Goal: Task Accomplishment & Management: Manage account settings

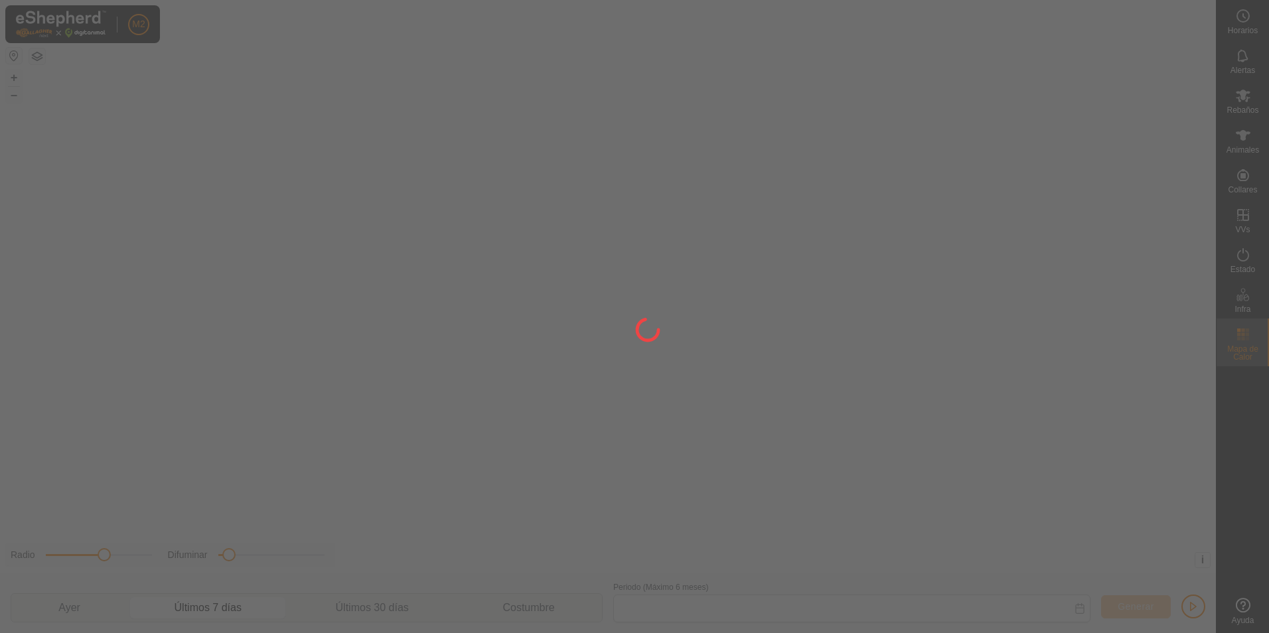
type input "[DATE] - [DATE]"
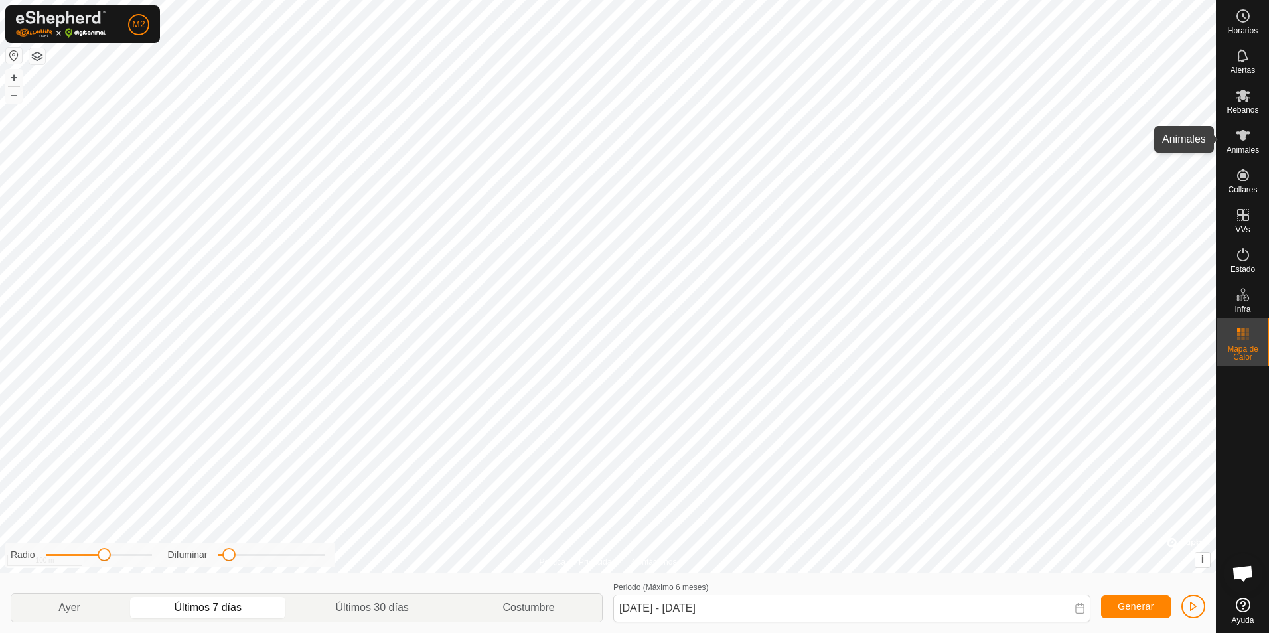
click at [1241, 139] on icon at bounding box center [1243, 135] width 15 height 11
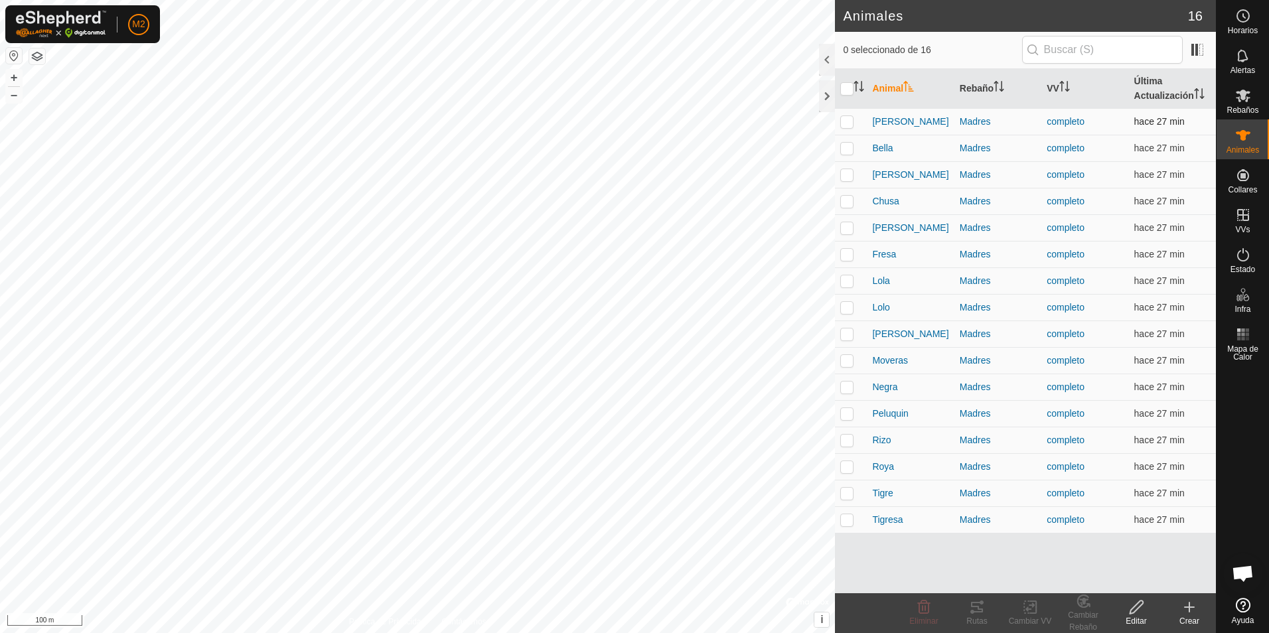
click at [850, 119] on p-checkbox at bounding box center [846, 121] width 13 height 11
checkbox input "true"
click at [842, 149] on p-checkbox at bounding box center [846, 148] width 13 height 11
checkbox input "true"
click at [845, 182] on td at bounding box center [851, 174] width 32 height 27
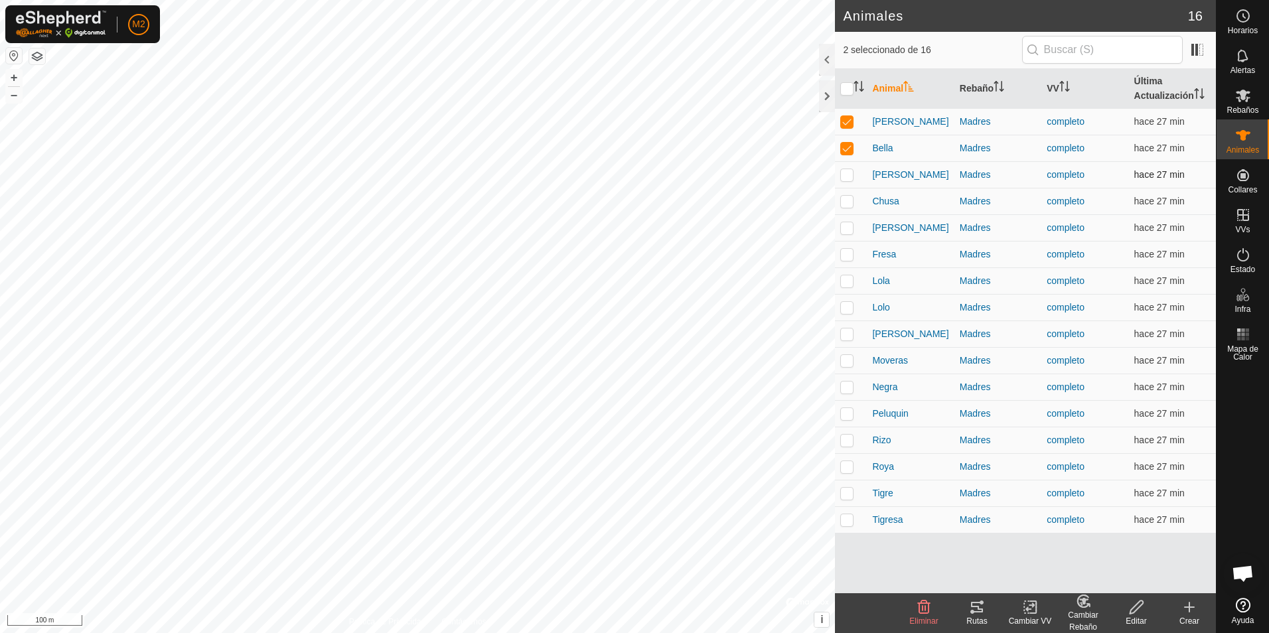
checkbox input "true"
drag, startPoint x: 847, startPoint y: 200, endPoint x: 847, endPoint y: 220, distance: 20.6
click at [847, 201] on p-checkbox at bounding box center [846, 201] width 13 height 11
checkbox input "true"
click at [846, 224] on p-checkbox at bounding box center [846, 227] width 13 height 11
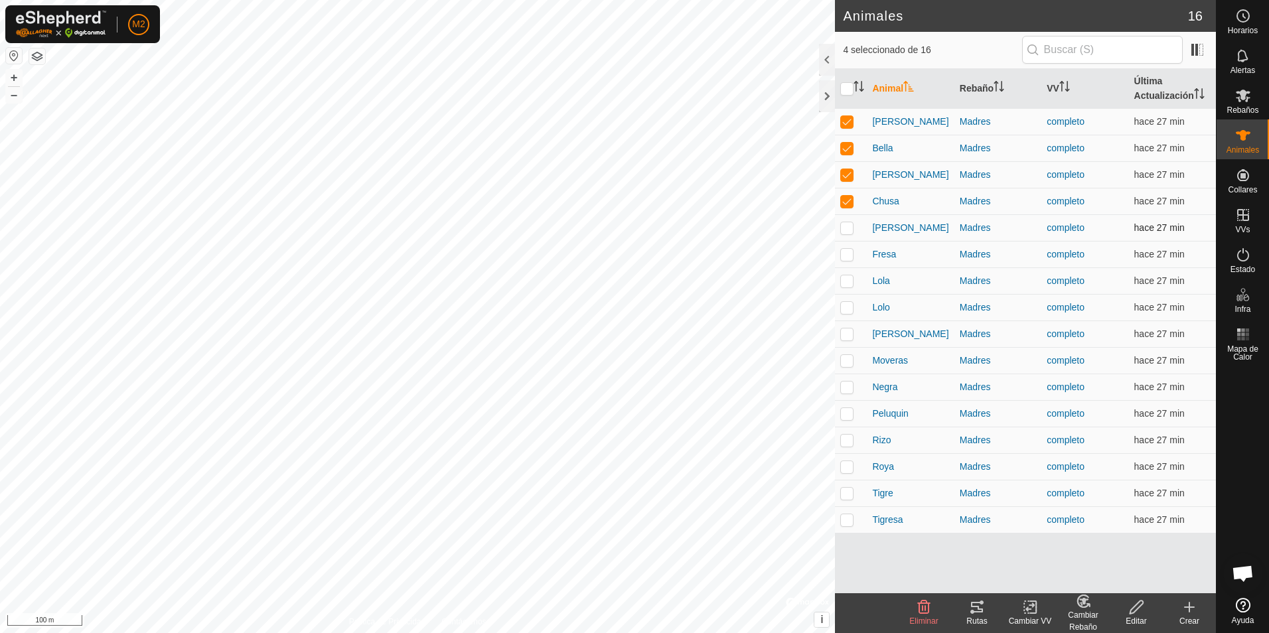
checkbox input "true"
click at [848, 256] on p-checkbox at bounding box center [846, 254] width 13 height 11
checkbox input "true"
click at [848, 278] on p-checkbox at bounding box center [846, 280] width 13 height 11
checkbox input "true"
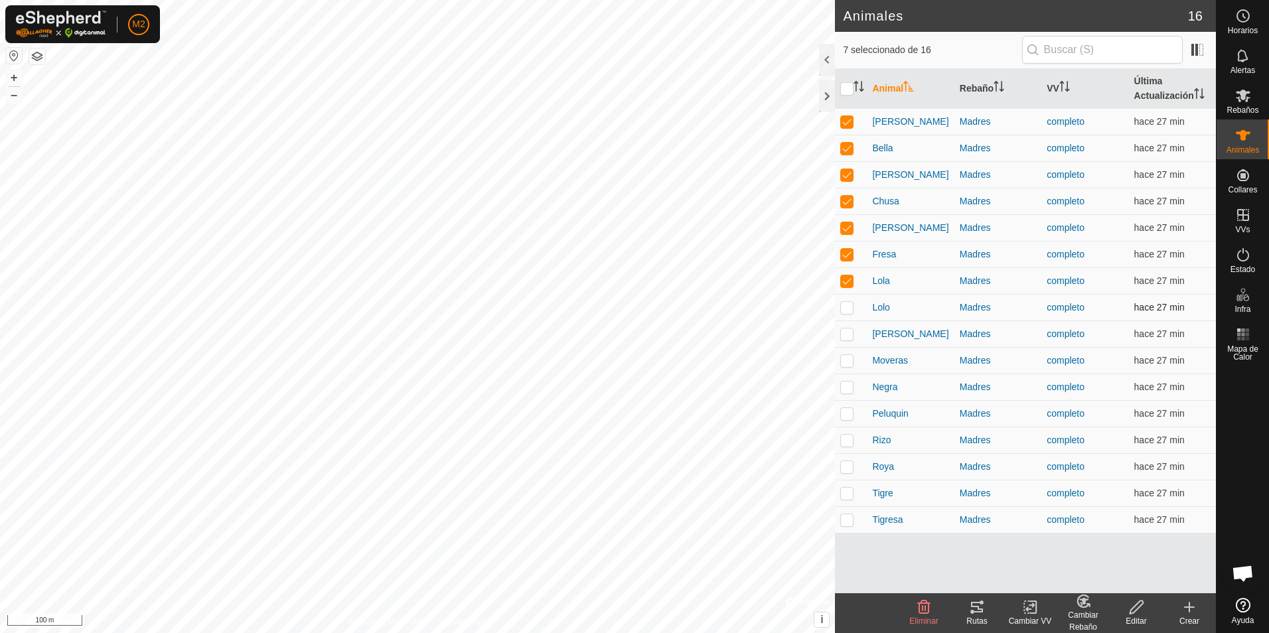
click at [840, 305] on td at bounding box center [851, 307] width 32 height 27
checkbox input "true"
click at [844, 337] on p-checkbox at bounding box center [846, 334] width 13 height 11
checkbox input "true"
click at [843, 360] on p-checkbox at bounding box center [846, 360] width 13 height 11
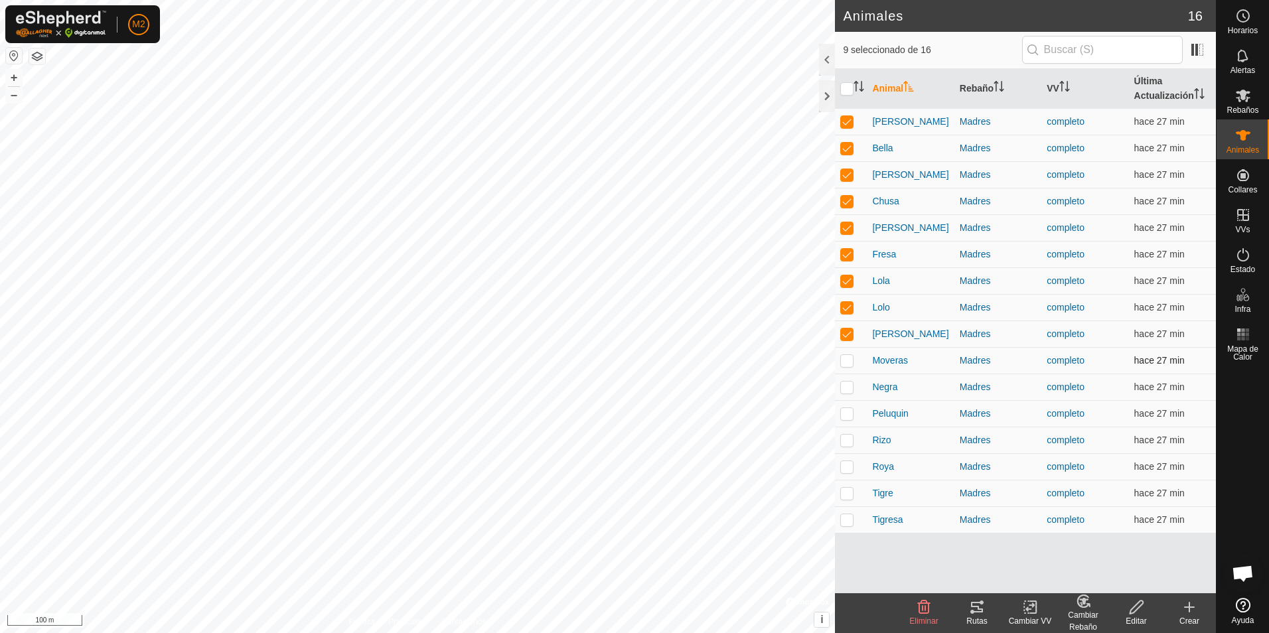
checkbox input "true"
click at [842, 387] on p-checkbox at bounding box center [846, 387] width 13 height 11
checkbox input "false"
click at [974, 613] on icon at bounding box center [977, 607] width 12 height 11
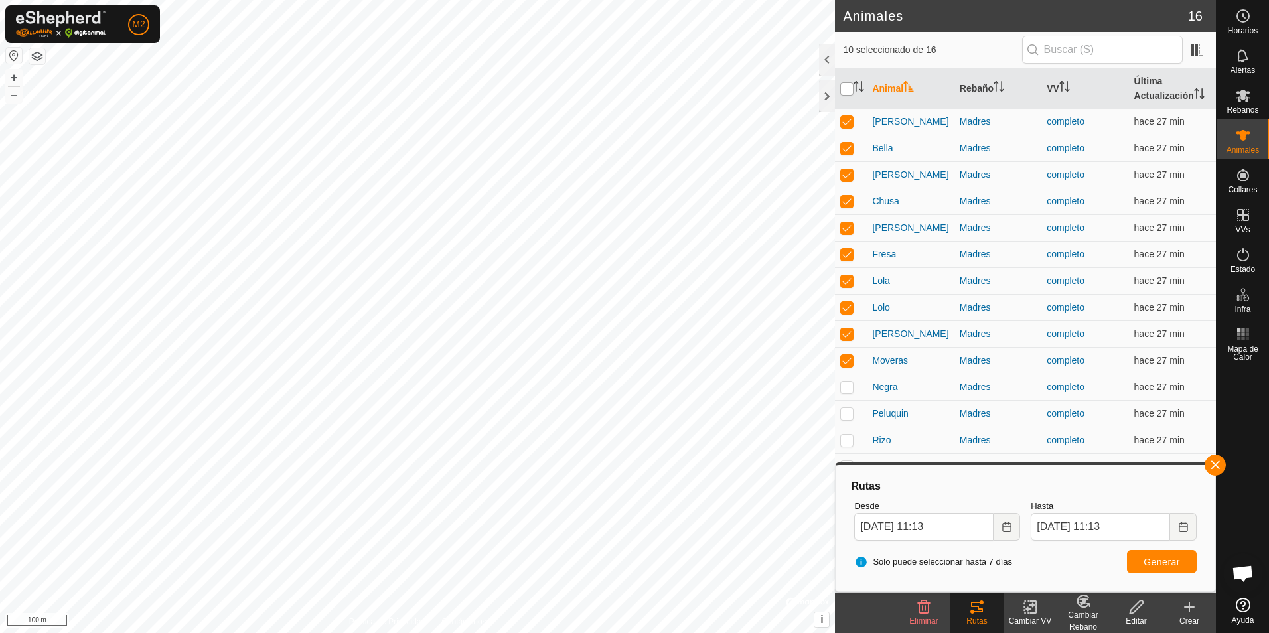
click at [846, 87] on input "checkbox" at bounding box center [846, 88] width 13 height 13
checkbox input "true"
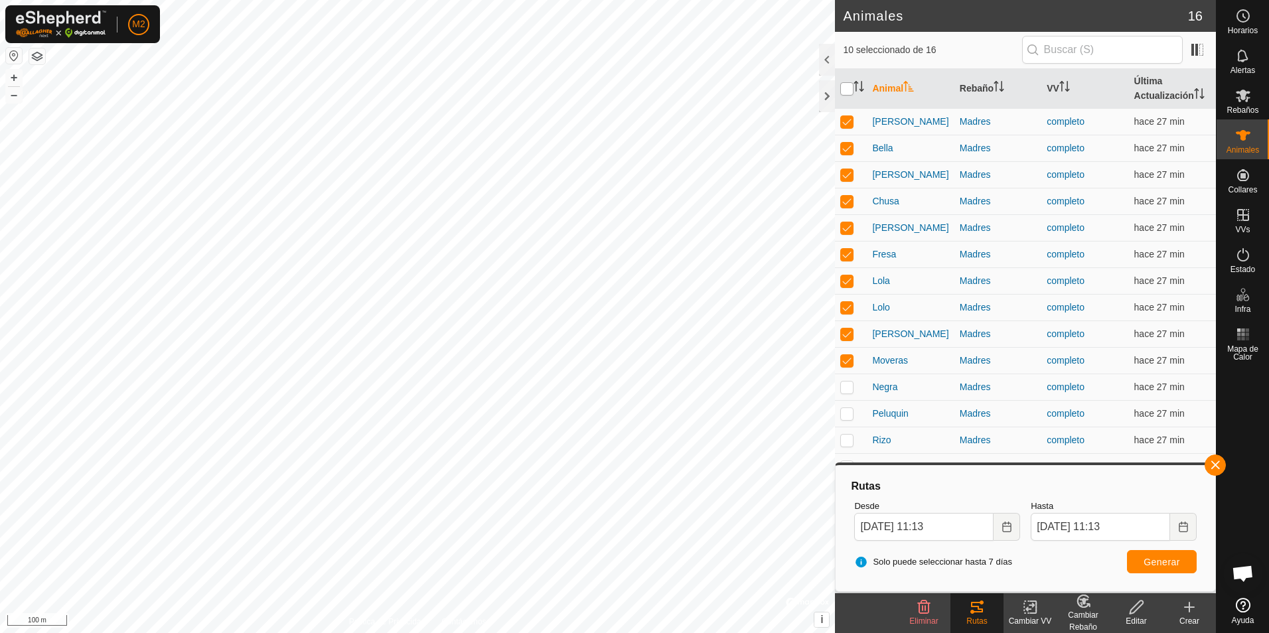
checkbox input "true"
click at [847, 86] on input "checkbox" at bounding box center [846, 88] width 13 height 13
checkbox input "false"
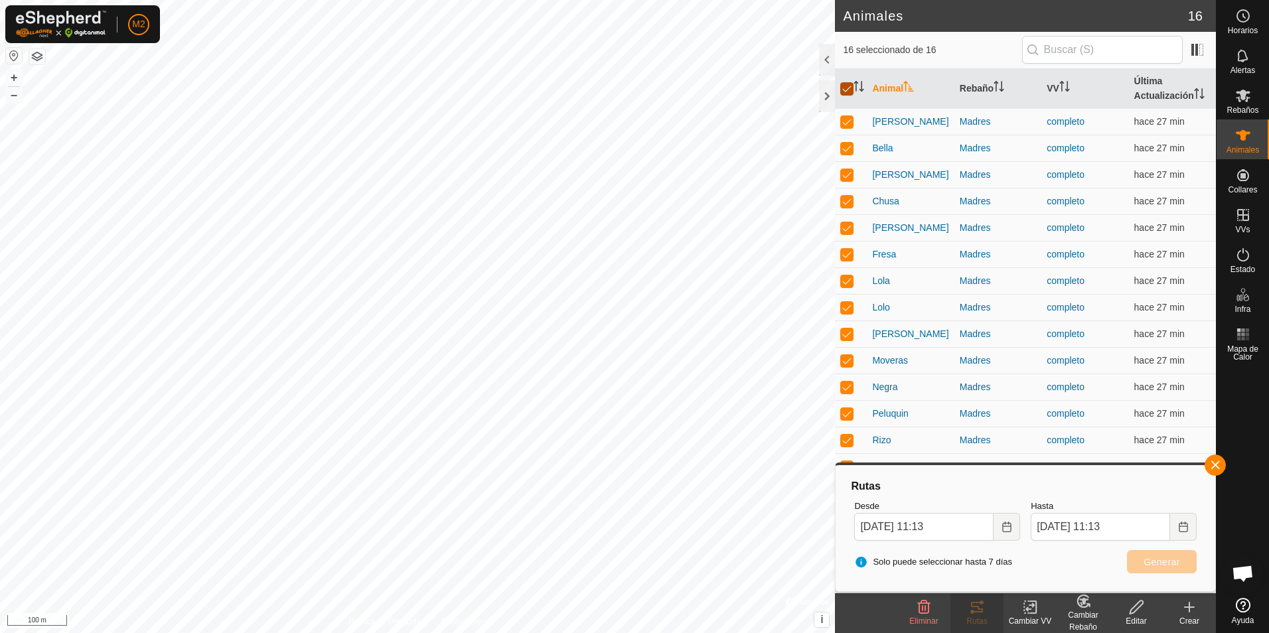
checkbox input "false"
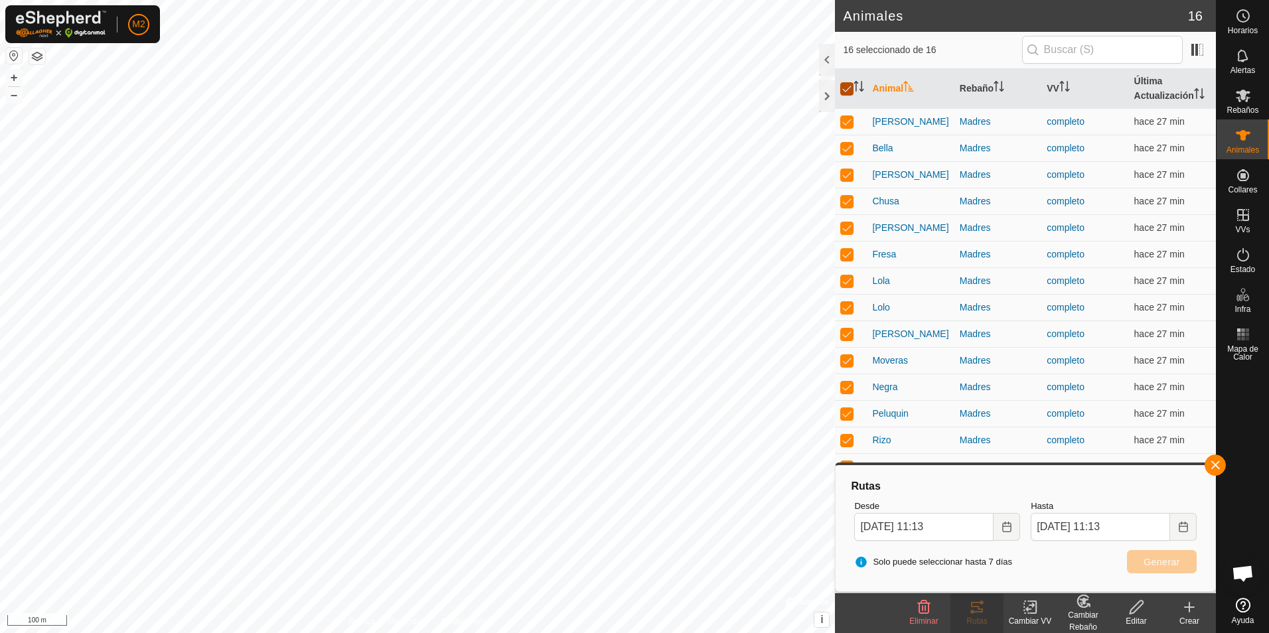
checkbox input "false"
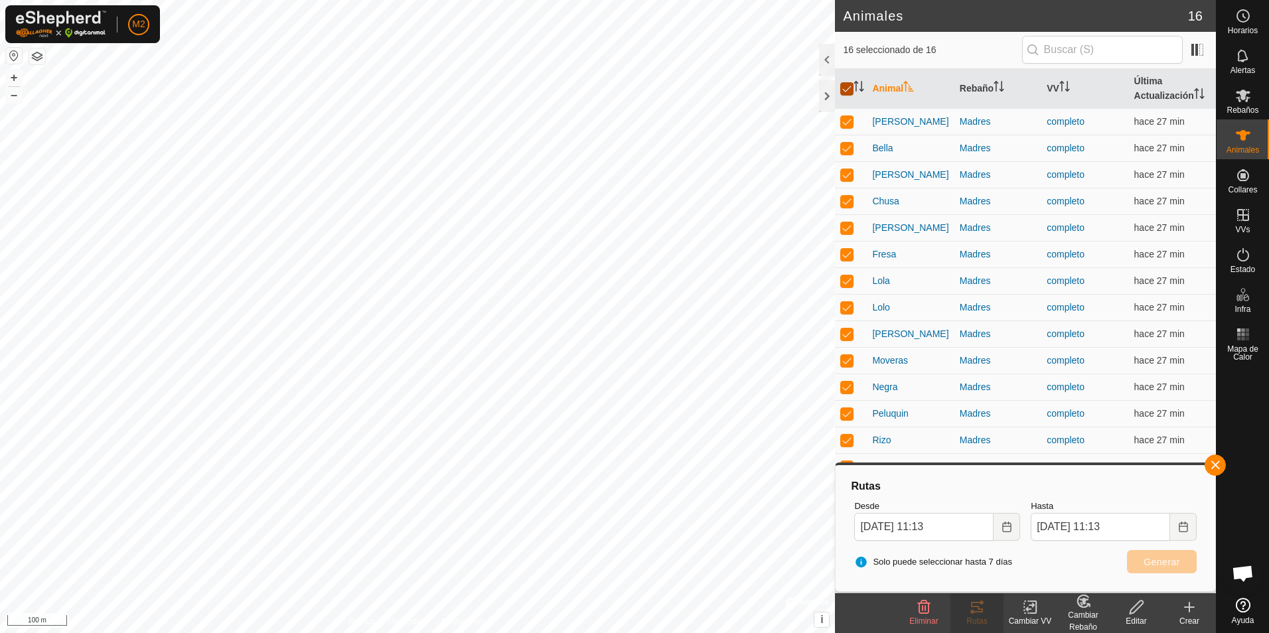
checkbox input "false"
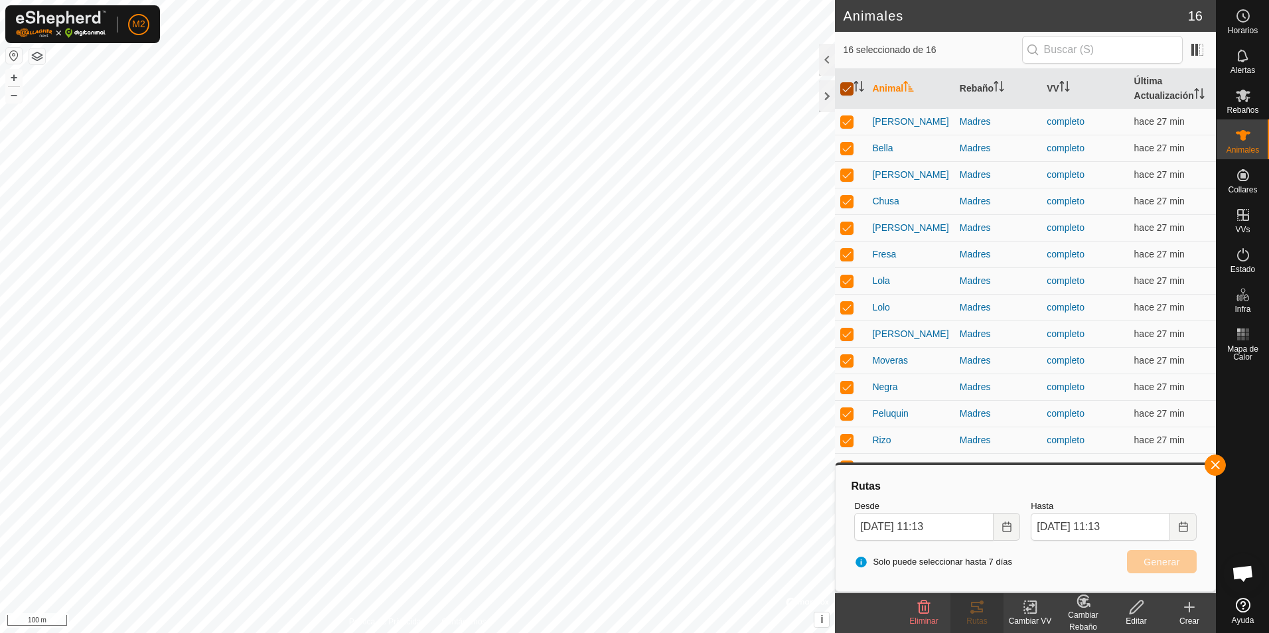
checkbox input "false"
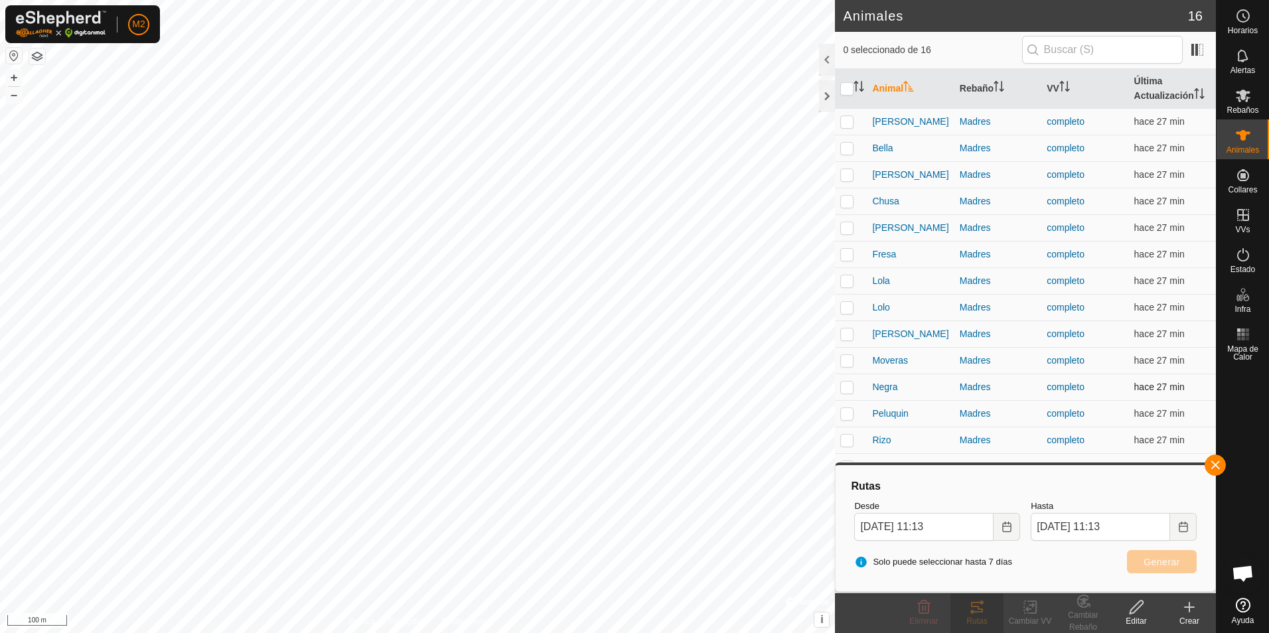
click at [847, 386] on p-checkbox at bounding box center [846, 387] width 13 height 11
checkbox input "true"
click at [1221, 464] on button "button" at bounding box center [1215, 465] width 21 height 21
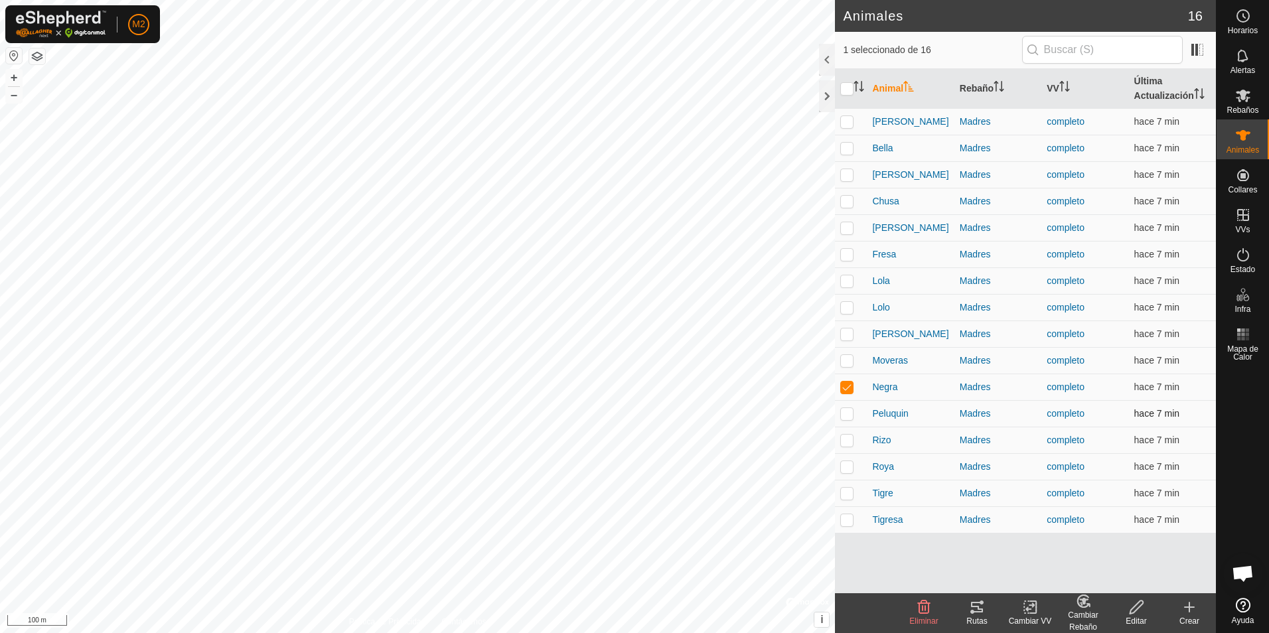
click at [850, 412] on p-checkbox at bounding box center [846, 413] width 13 height 11
checkbox input "true"
click at [845, 445] on p-checkbox at bounding box center [846, 440] width 13 height 11
checkbox input "true"
drag, startPoint x: 845, startPoint y: 462, endPoint x: 846, endPoint y: 472, distance: 10.0
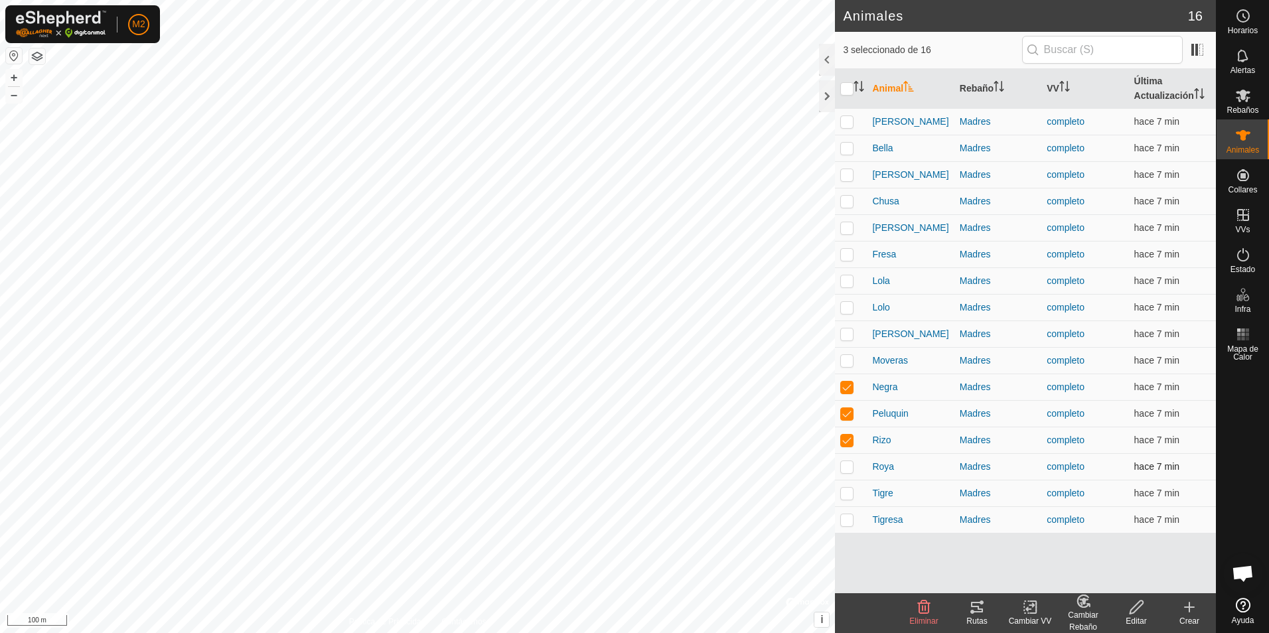
click at [845, 463] on p-checkbox at bounding box center [846, 466] width 13 height 11
checkbox input "true"
drag, startPoint x: 849, startPoint y: 493, endPoint x: 845, endPoint y: 506, distance: 14.5
click at [849, 493] on p-checkbox at bounding box center [846, 493] width 13 height 11
checkbox input "true"
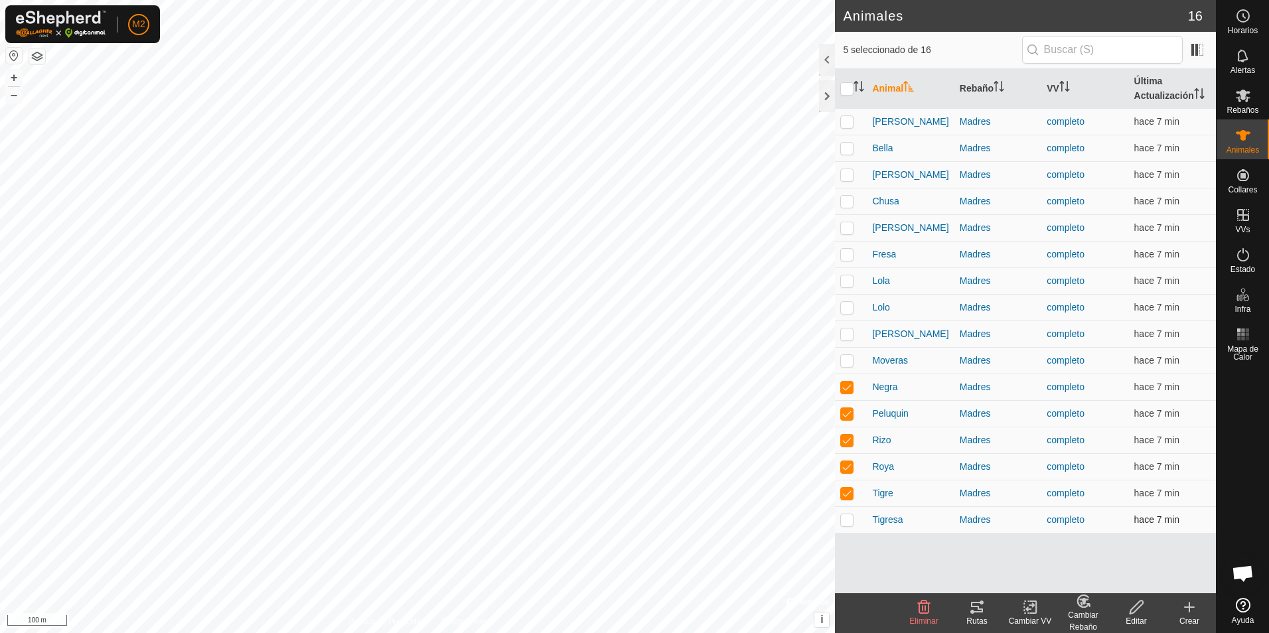
click at [846, 516] on p-checkbox at bounding box center [846, 519] width 13 height 11
checkbox input "true"
click at [971, 607] on icon at bounding box center [977, 607] width 12 height 11
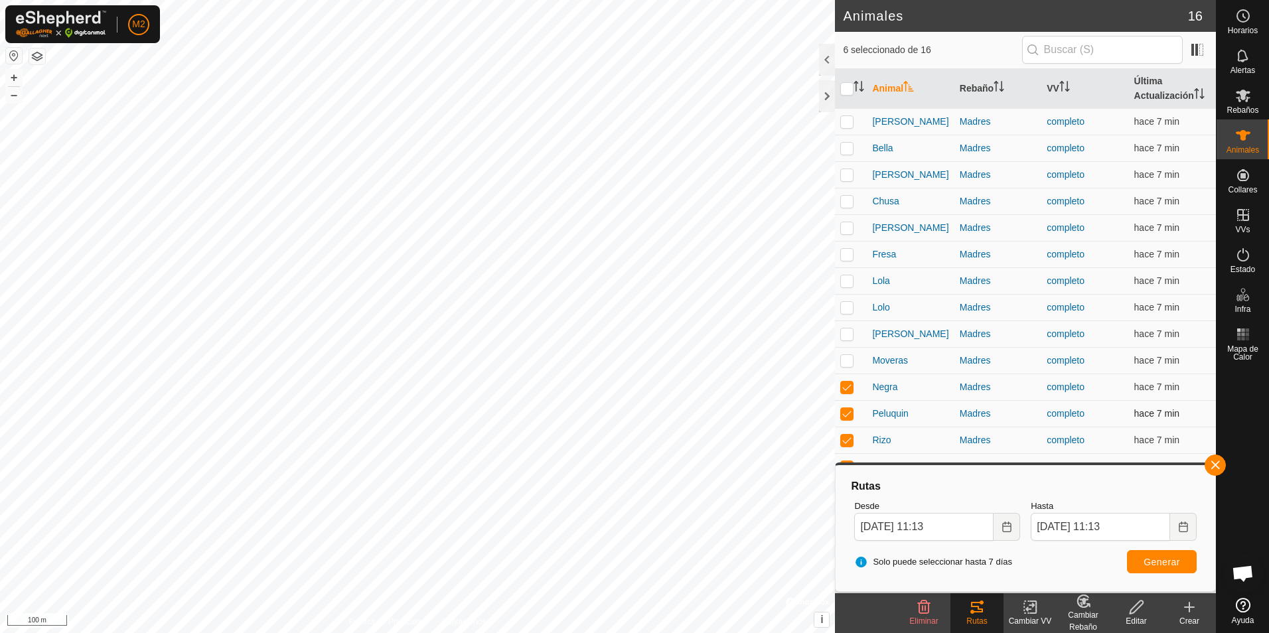
drag, startPoint x: 1213, startPoint y: 466, endPoint x: 1158, endPoint y: 404, distance: 82.8
click at [1213, 466] on button "button" at bounding box center [1215, 465] width 21 height 21
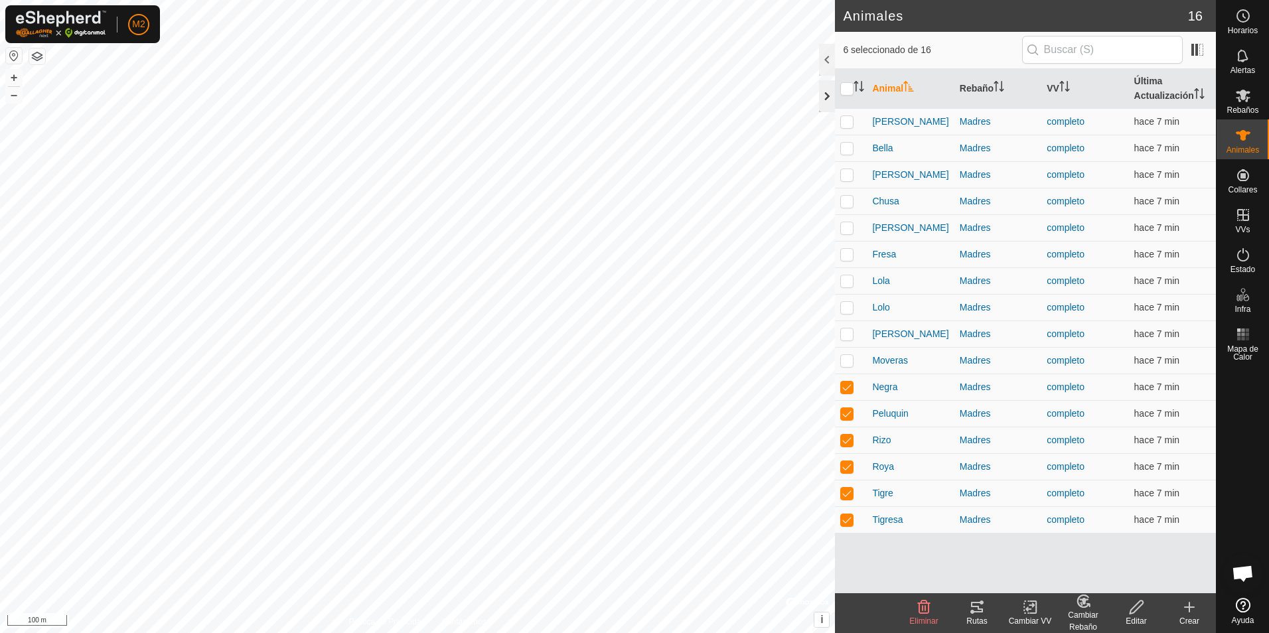
click at [821, 100] on div at bounding box center [827, 96] width 16 height 32
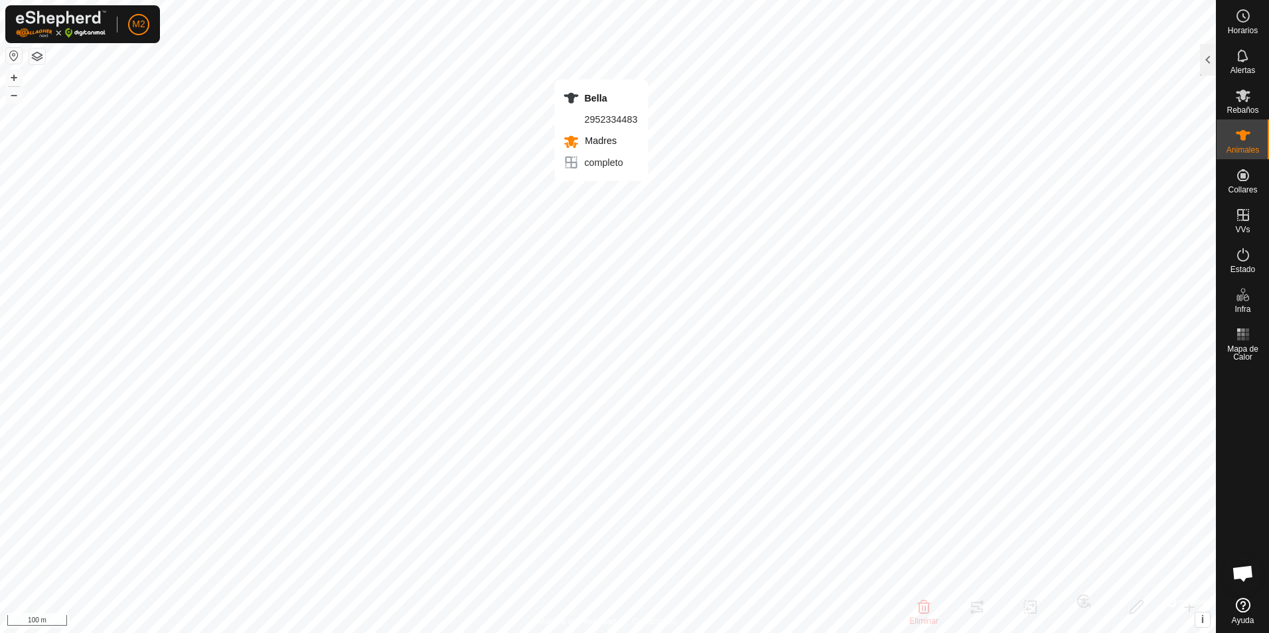
checkbox input "true"
checkbox input "false"
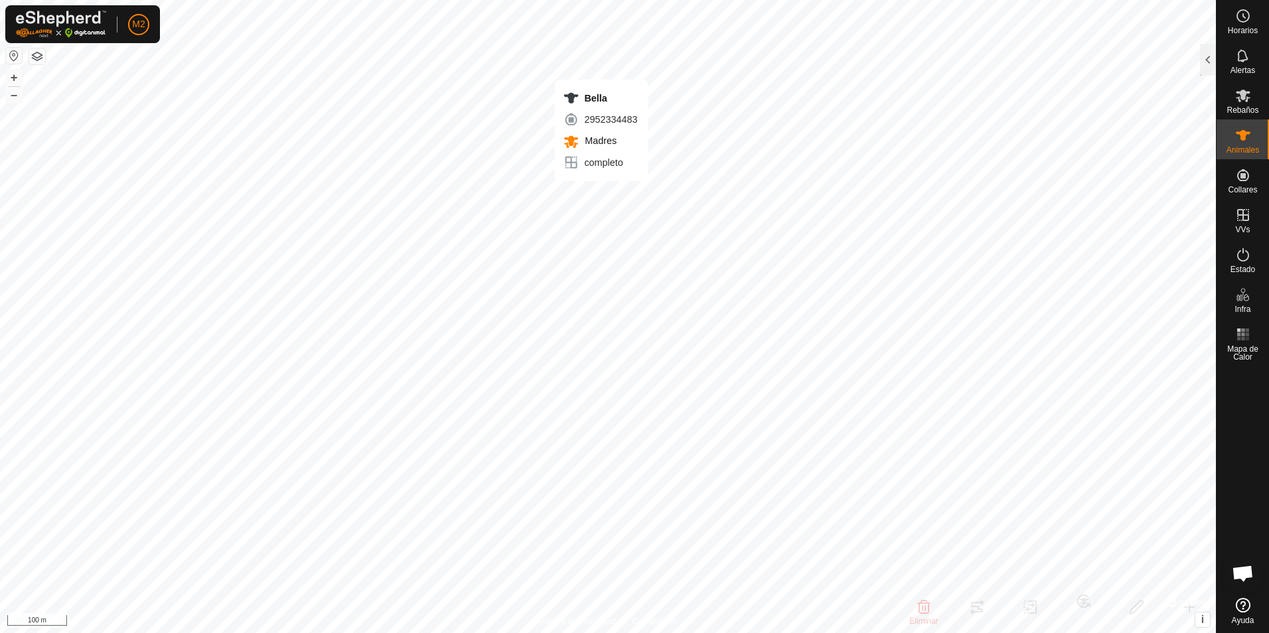
checkbox input "false"
